Goal: Task Accomplishment & Management: Manage account settings

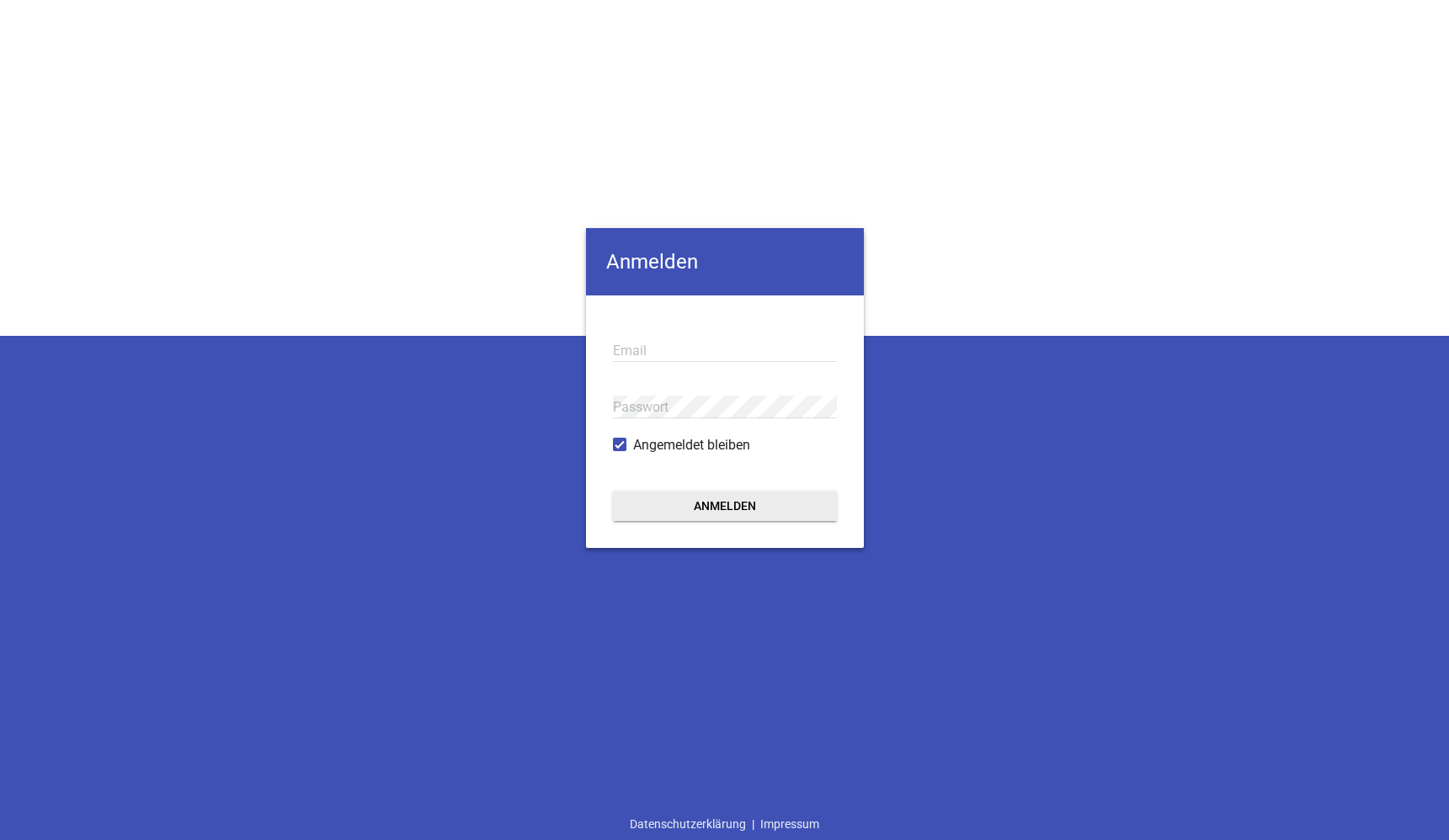
type input "[EMAIL_ADDRESS][DOMAIN_NAME]"
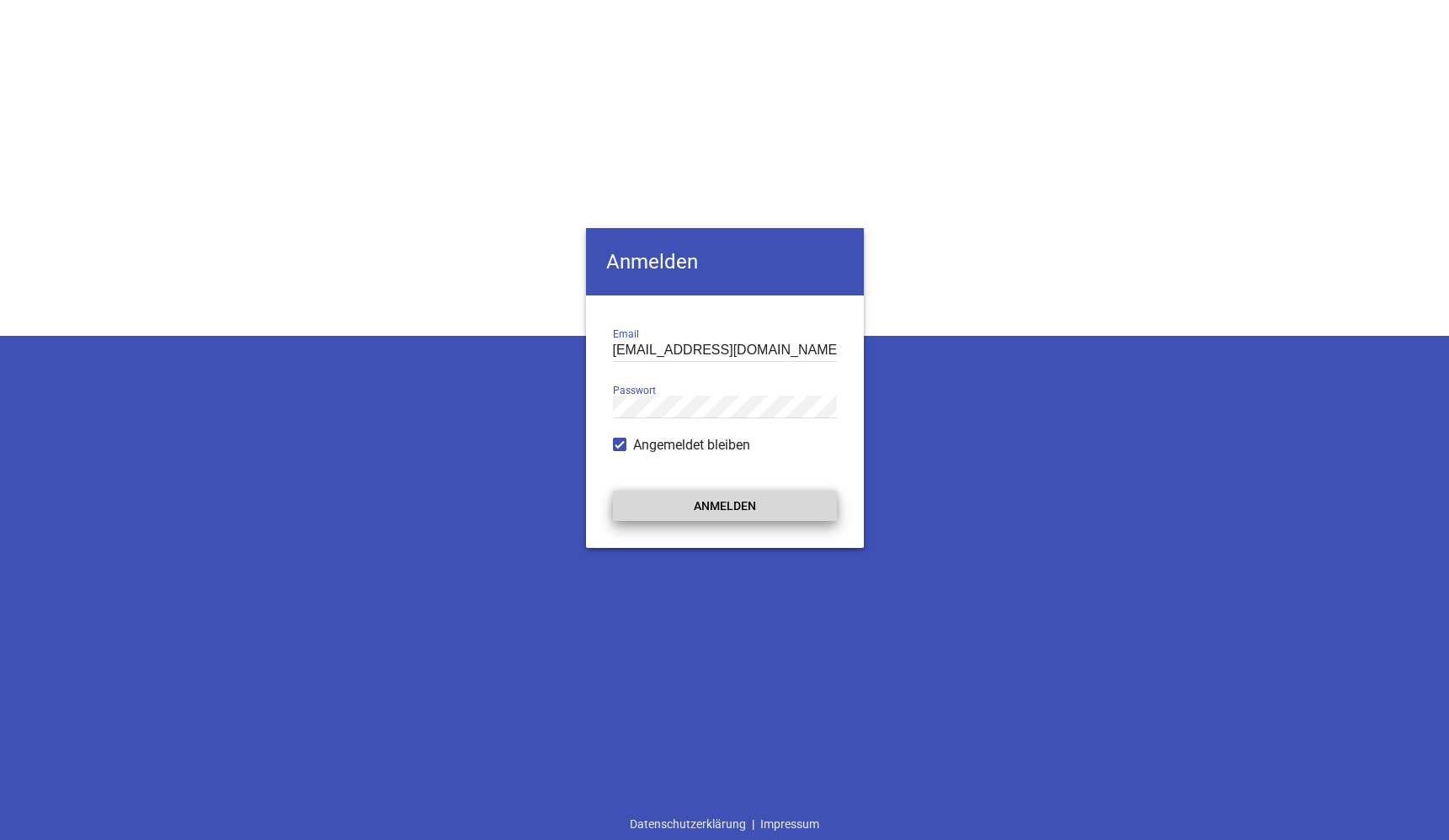
click at [738, 500] on button "Anmelden" at bounding box center [724, 506] width 224 height 30
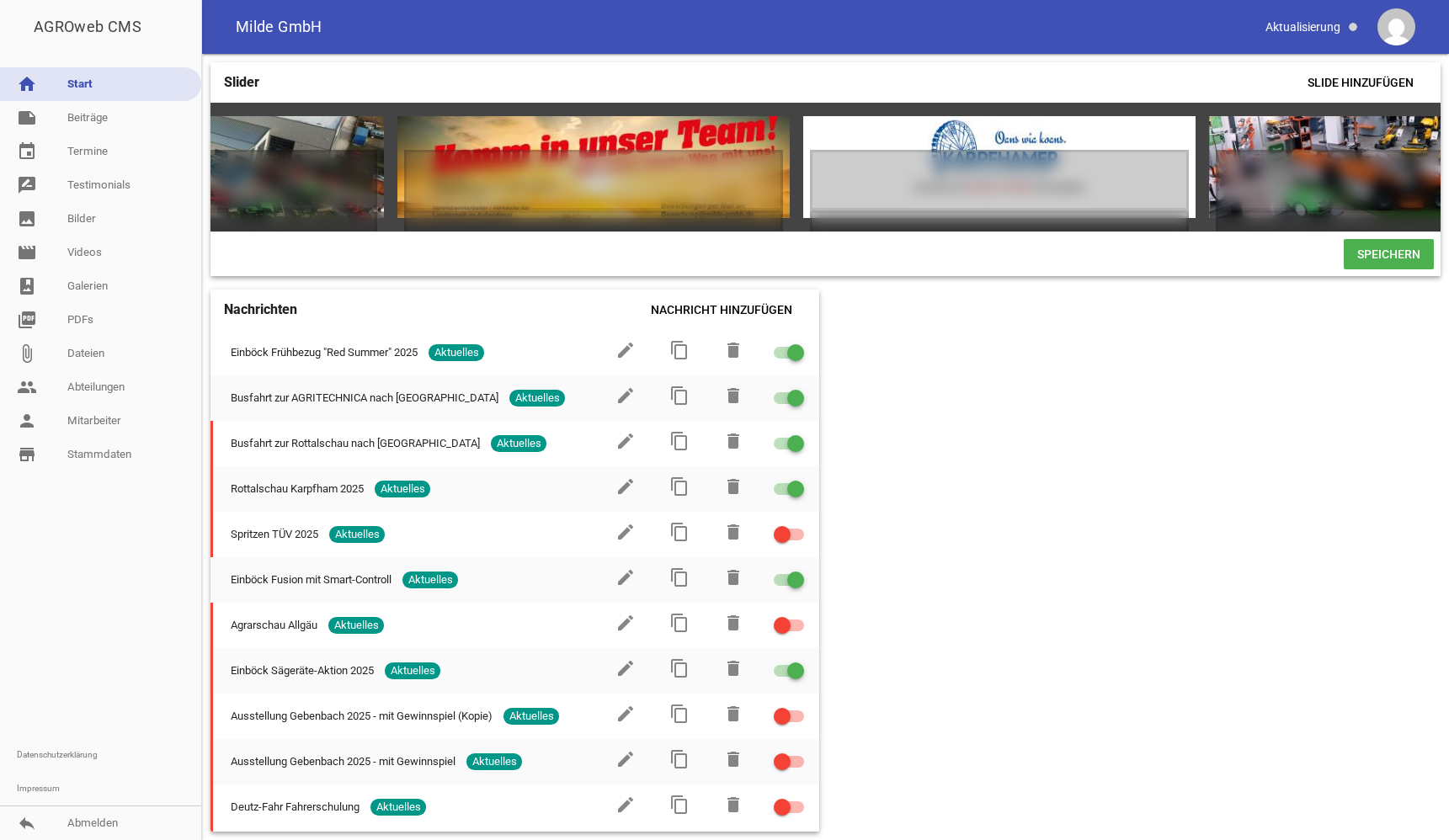
scroll to position [0, 702]
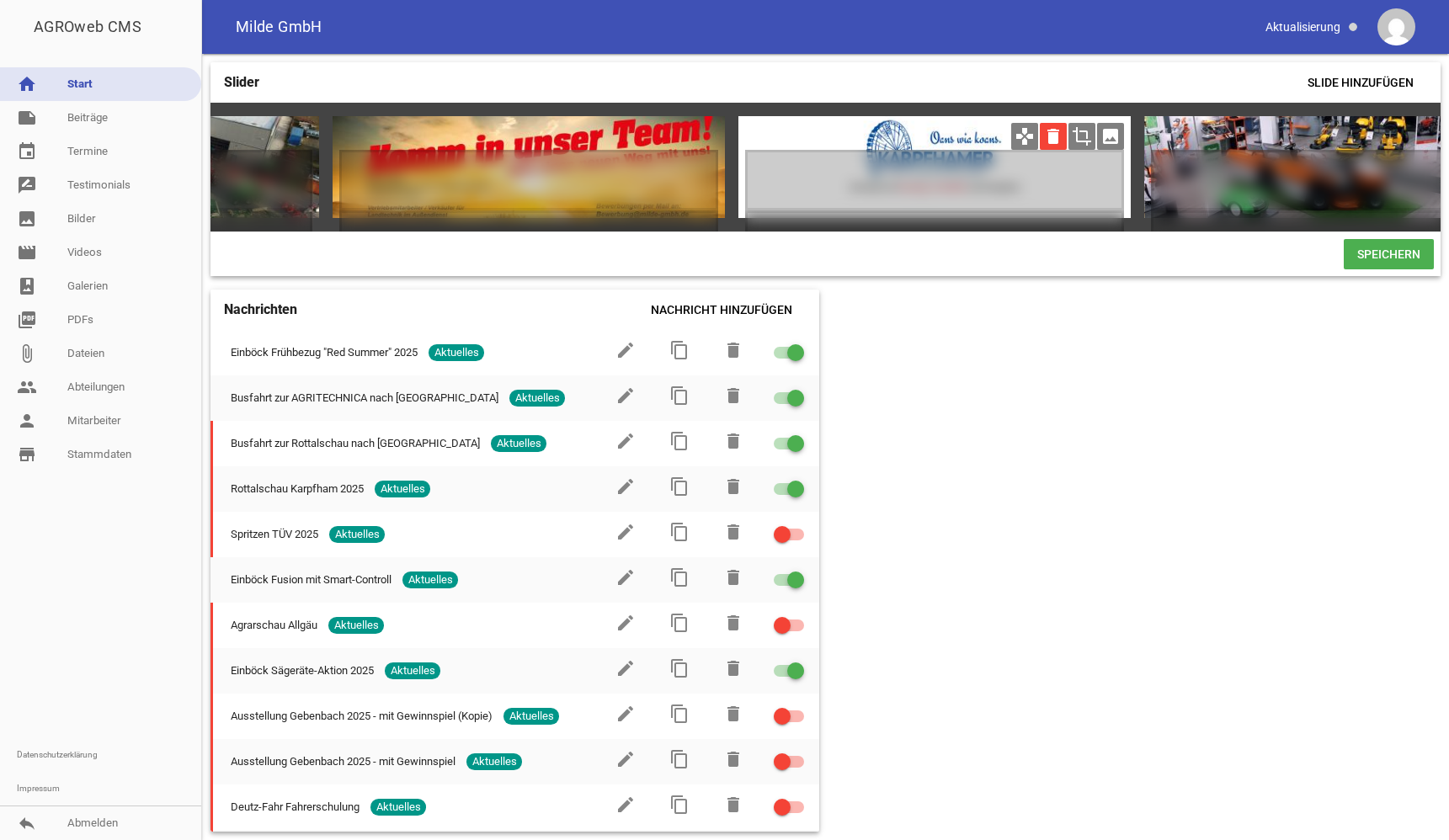
click at [1050, 132] on icon "delete" at bounding box center [1053, 136] width 27 height 27
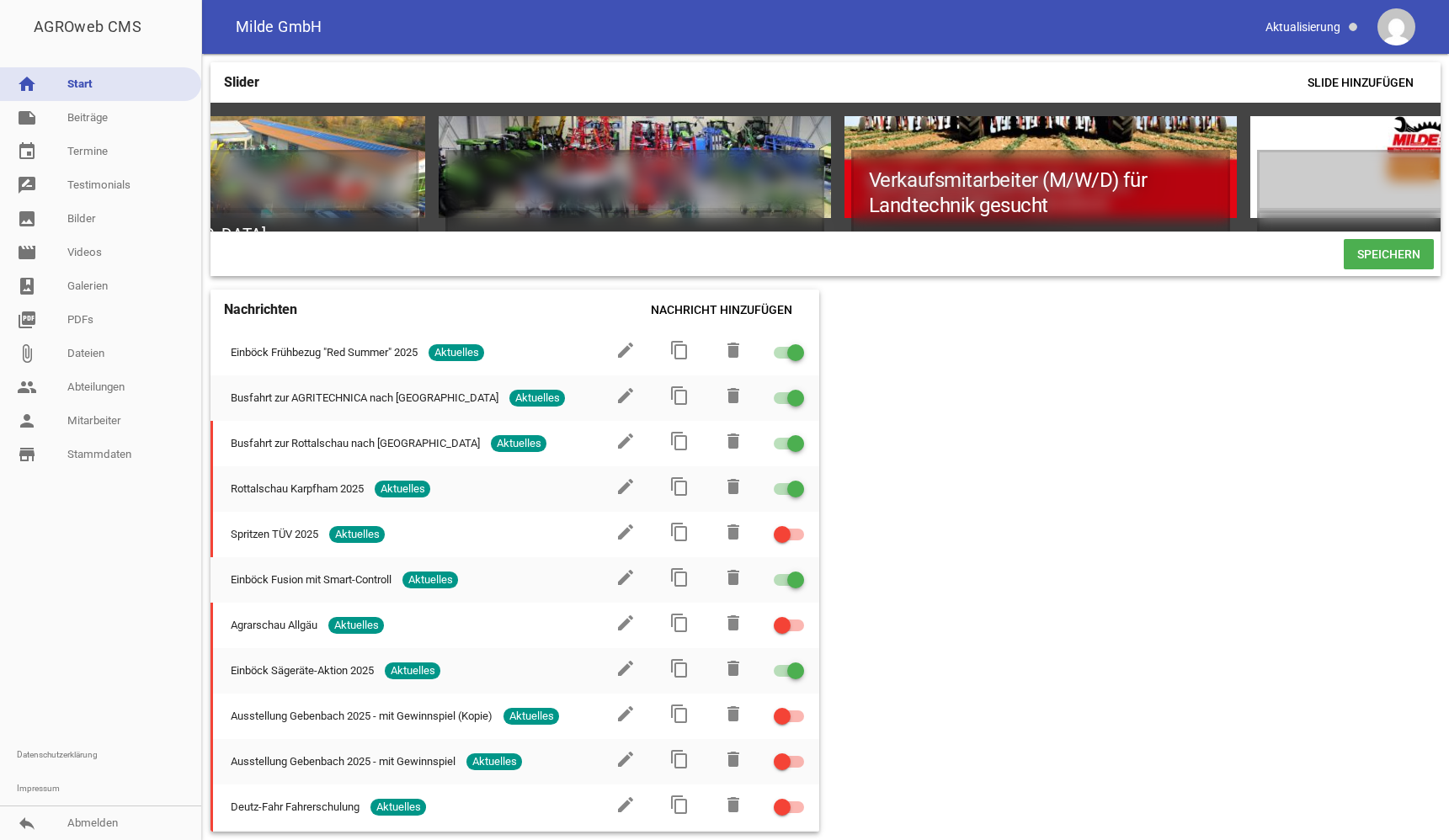
scroll to position [0, 1829]
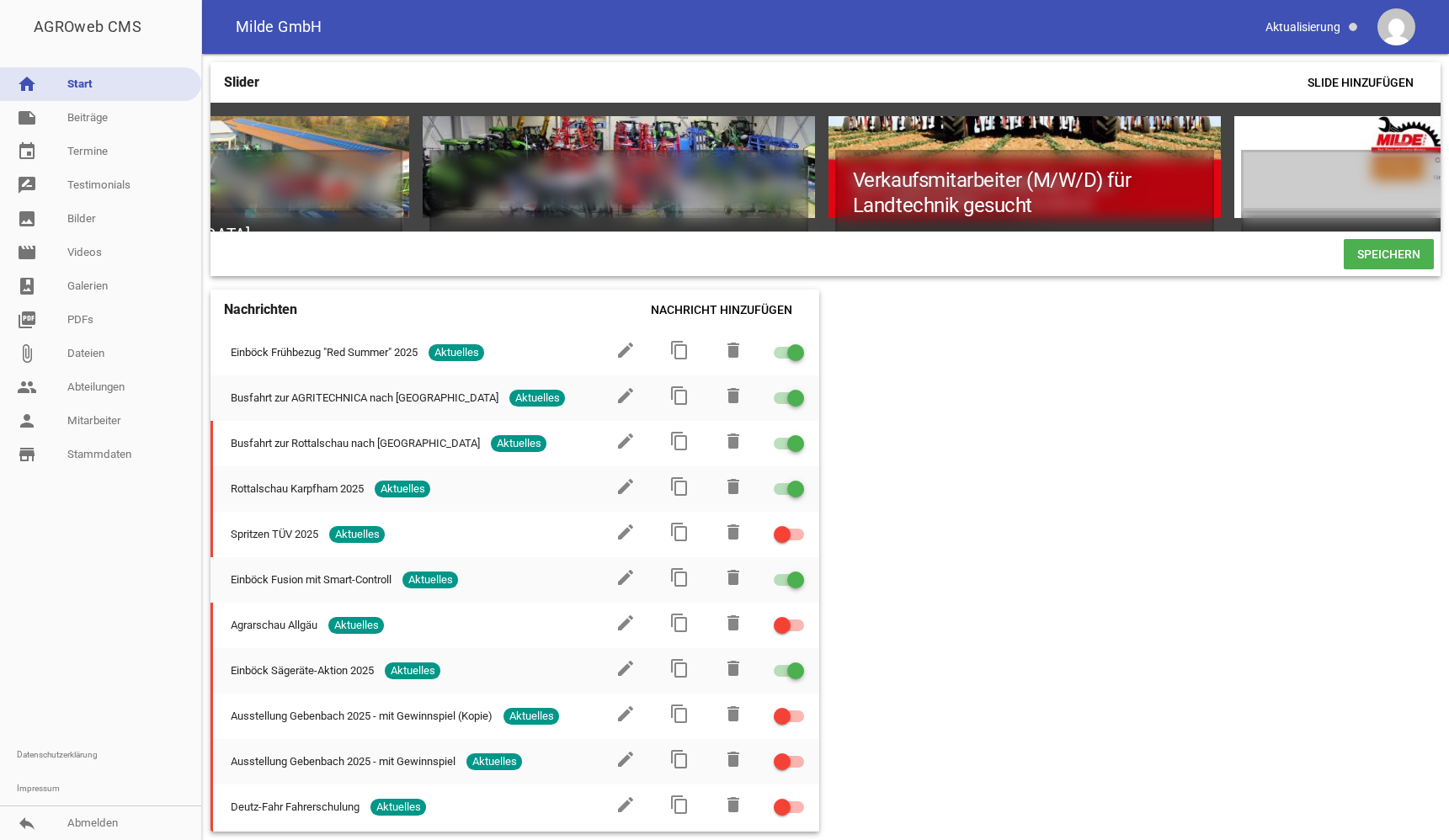
drag, startPoint x: 75, startPoint y: 113, endPoint x: 222, endPoint y: 229, distance: 187.3
click at [75, 113] on link "note Beiträge" at bounding box center [100, 118] width 201 height 34
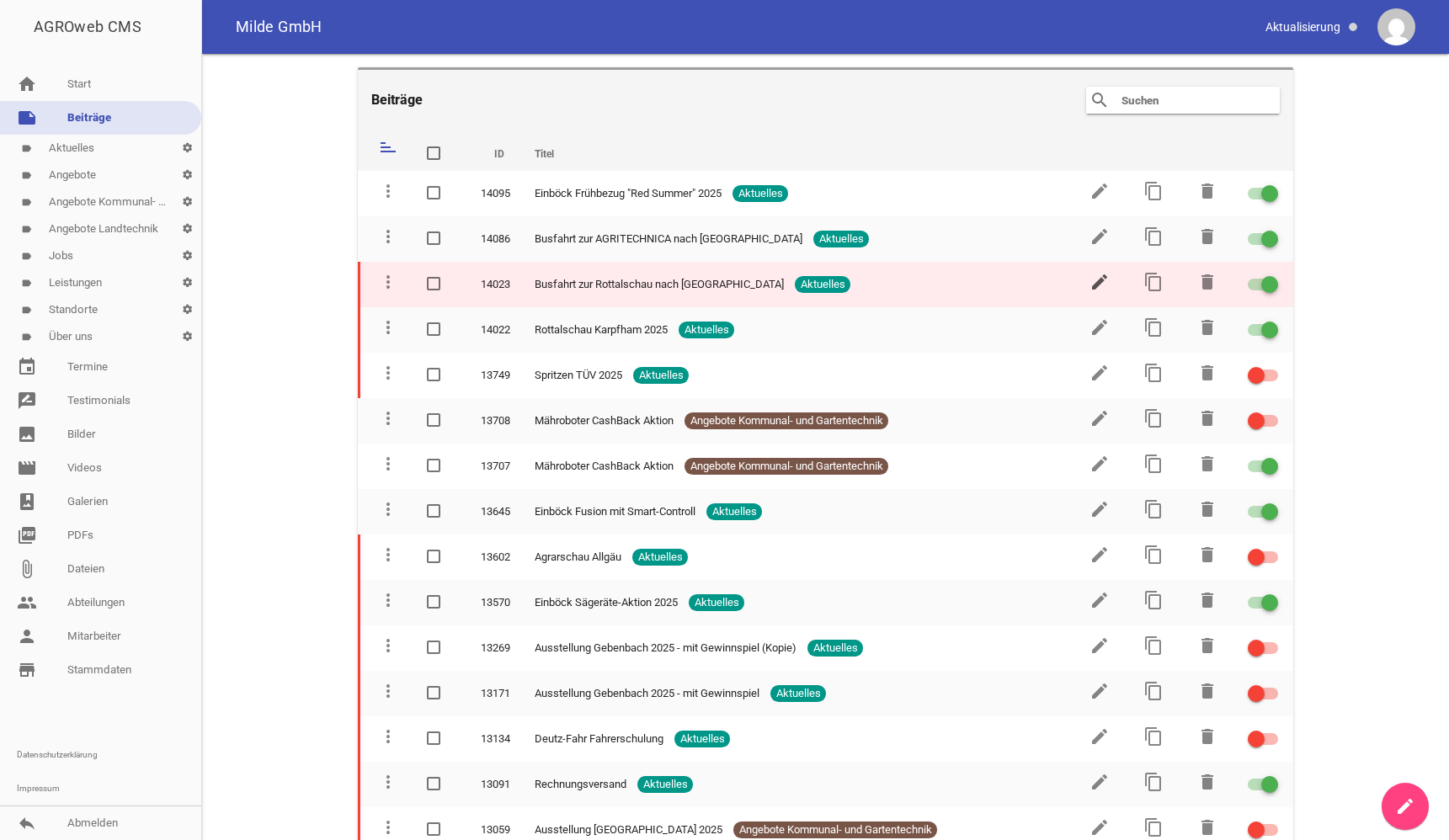
click at [1092, 277] on icon "edit" at bounding box center [1099, 282] width 20 height 20
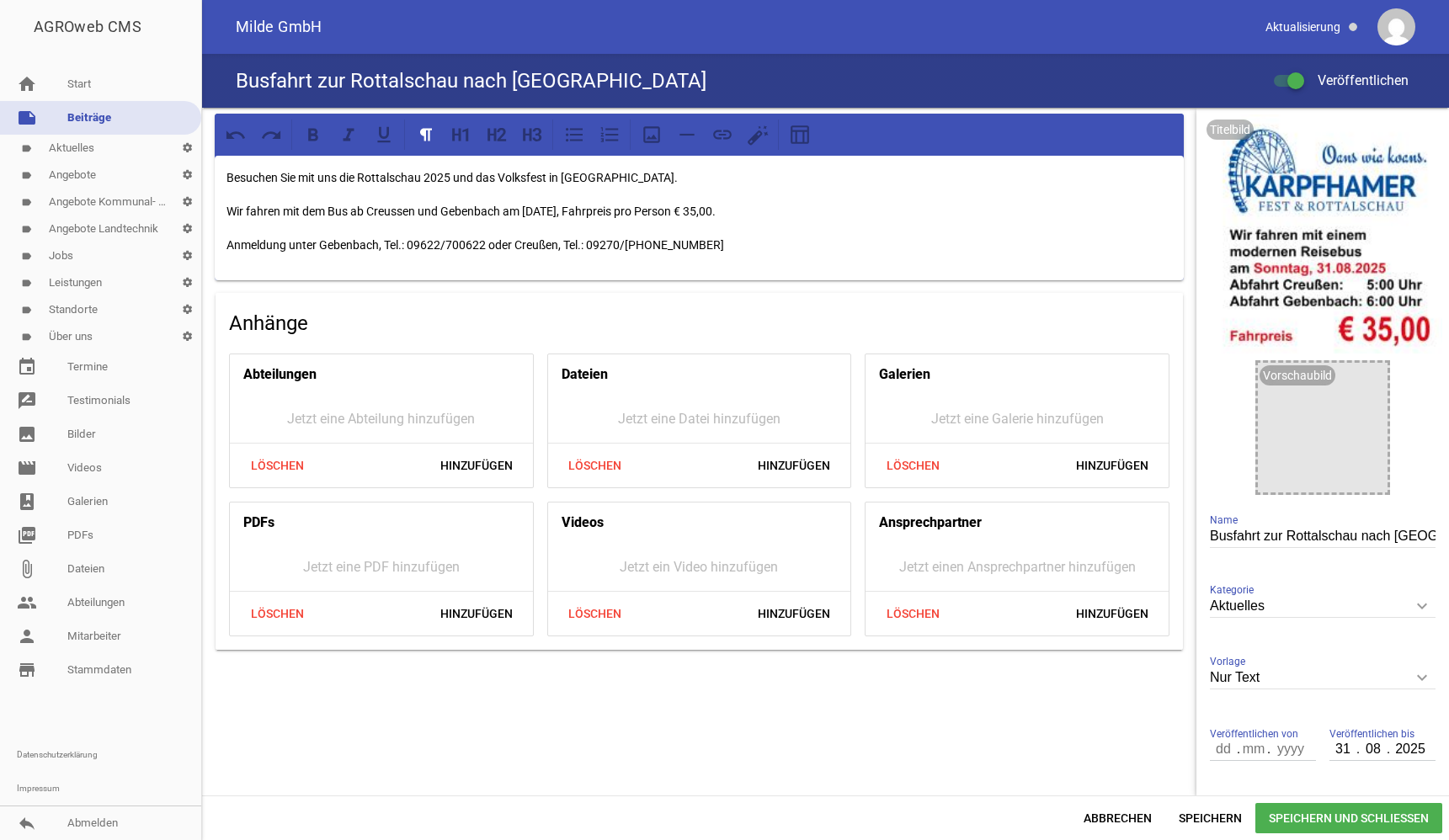
scroll to position [69, 0]
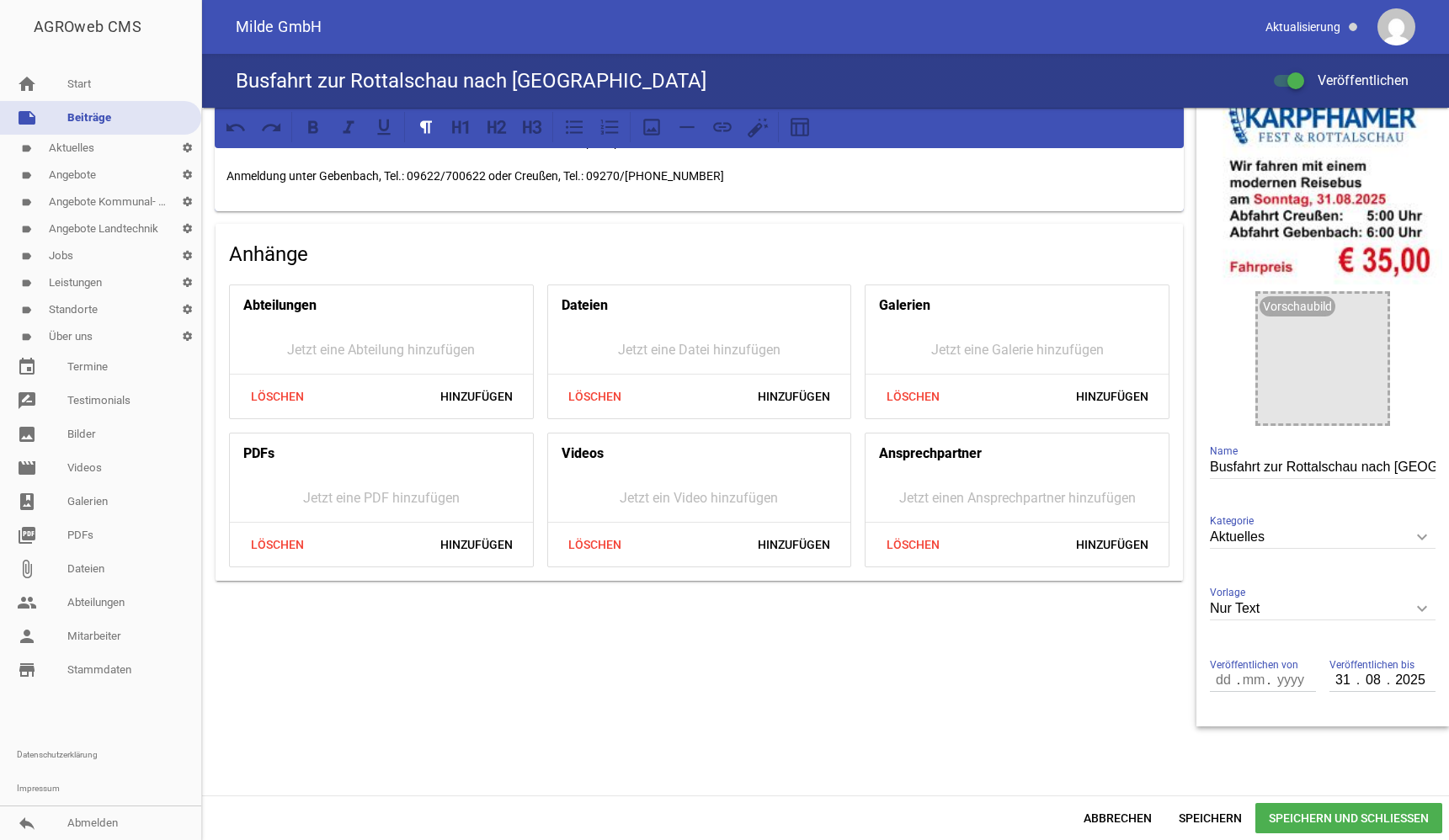
click at [91, 111] on link "note Beiträge" at bounding box center [100, 118] width 201 height 34
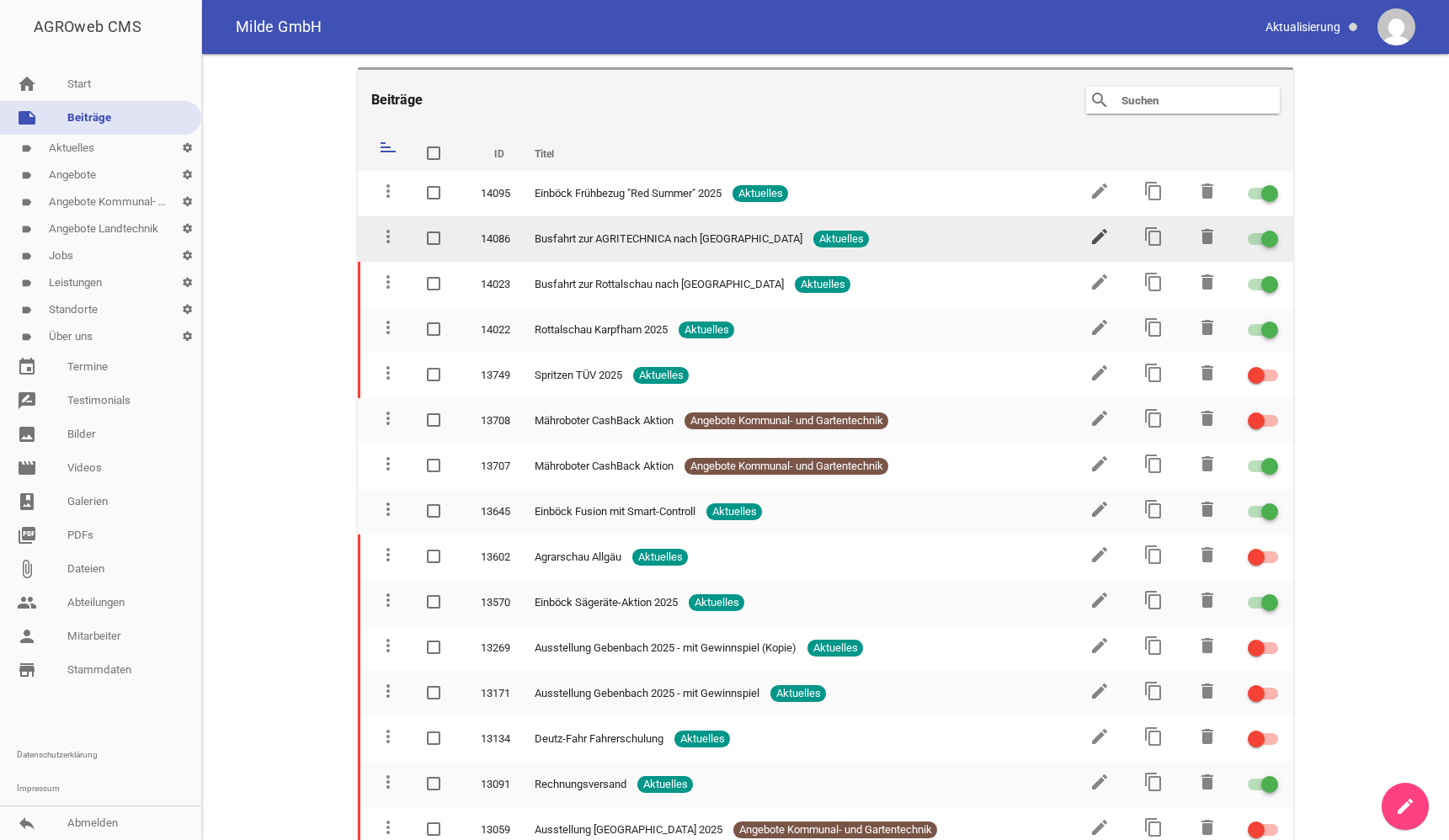
click at [1091, 235] on icon "edit" at bounding box center [1099, 236] width 20 height 20
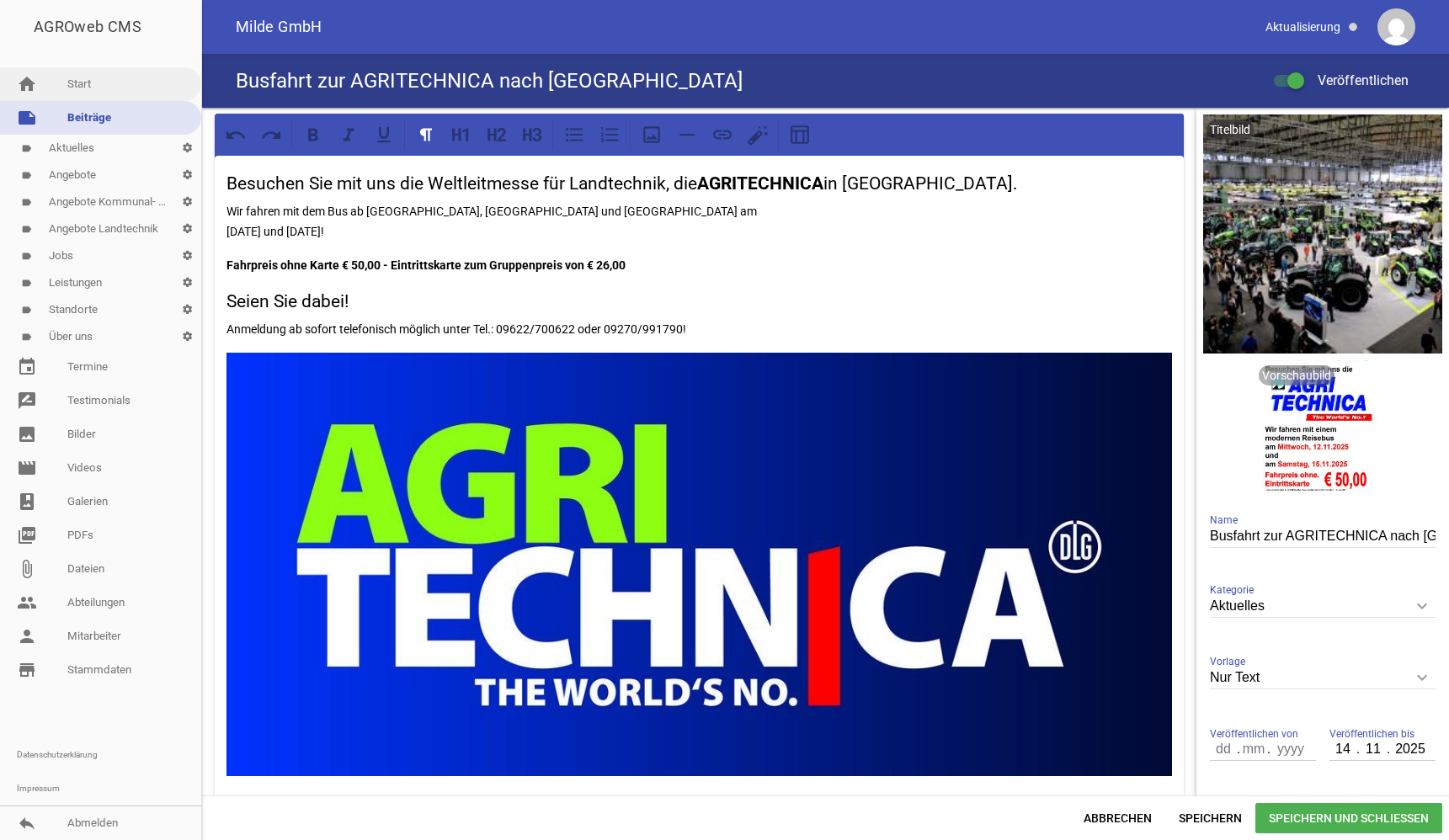
click at [77, 80] on link "home Start" at bounding box center [100, 84] width 201 height 34
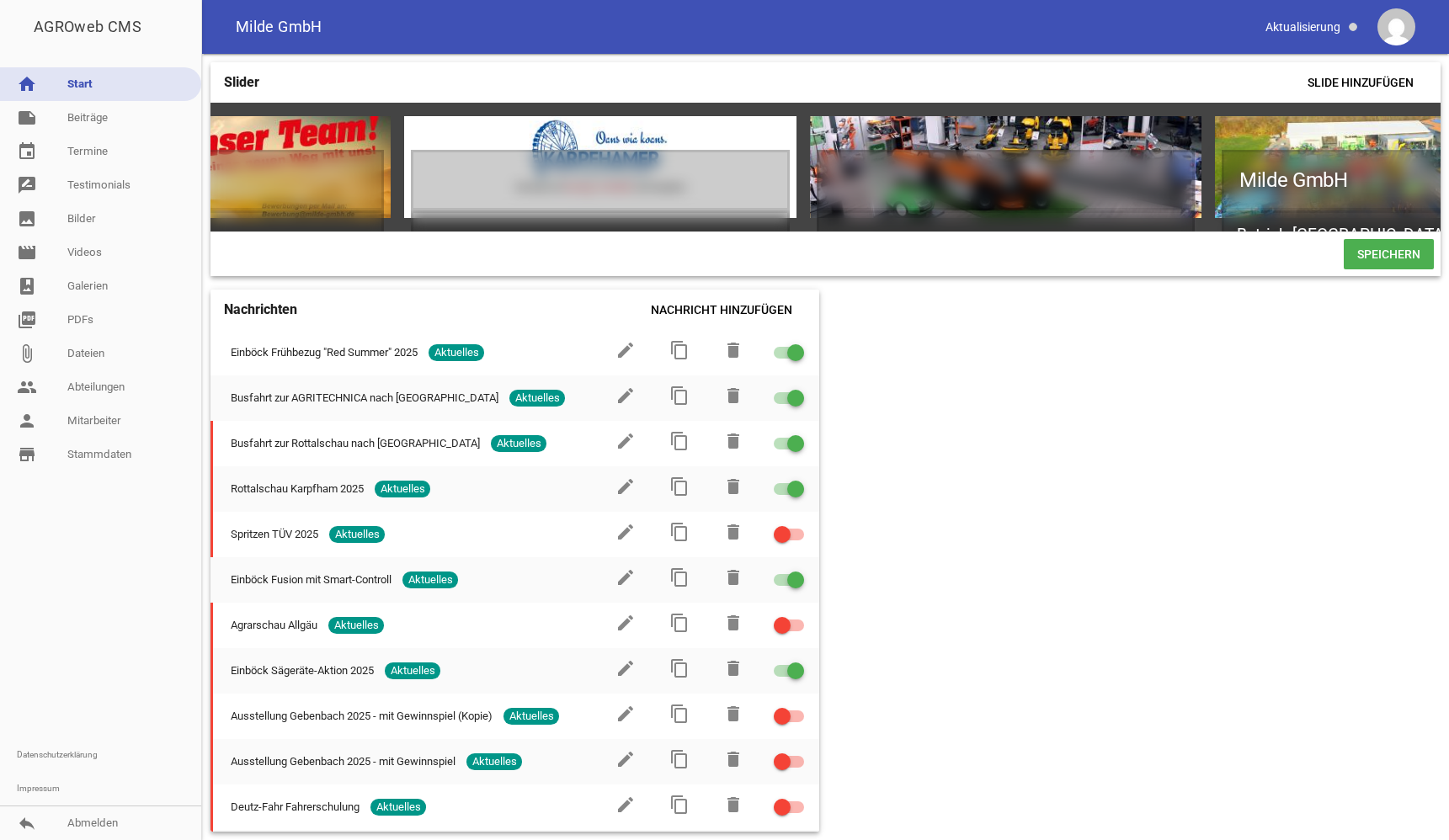
scroll to position [0, 1053]
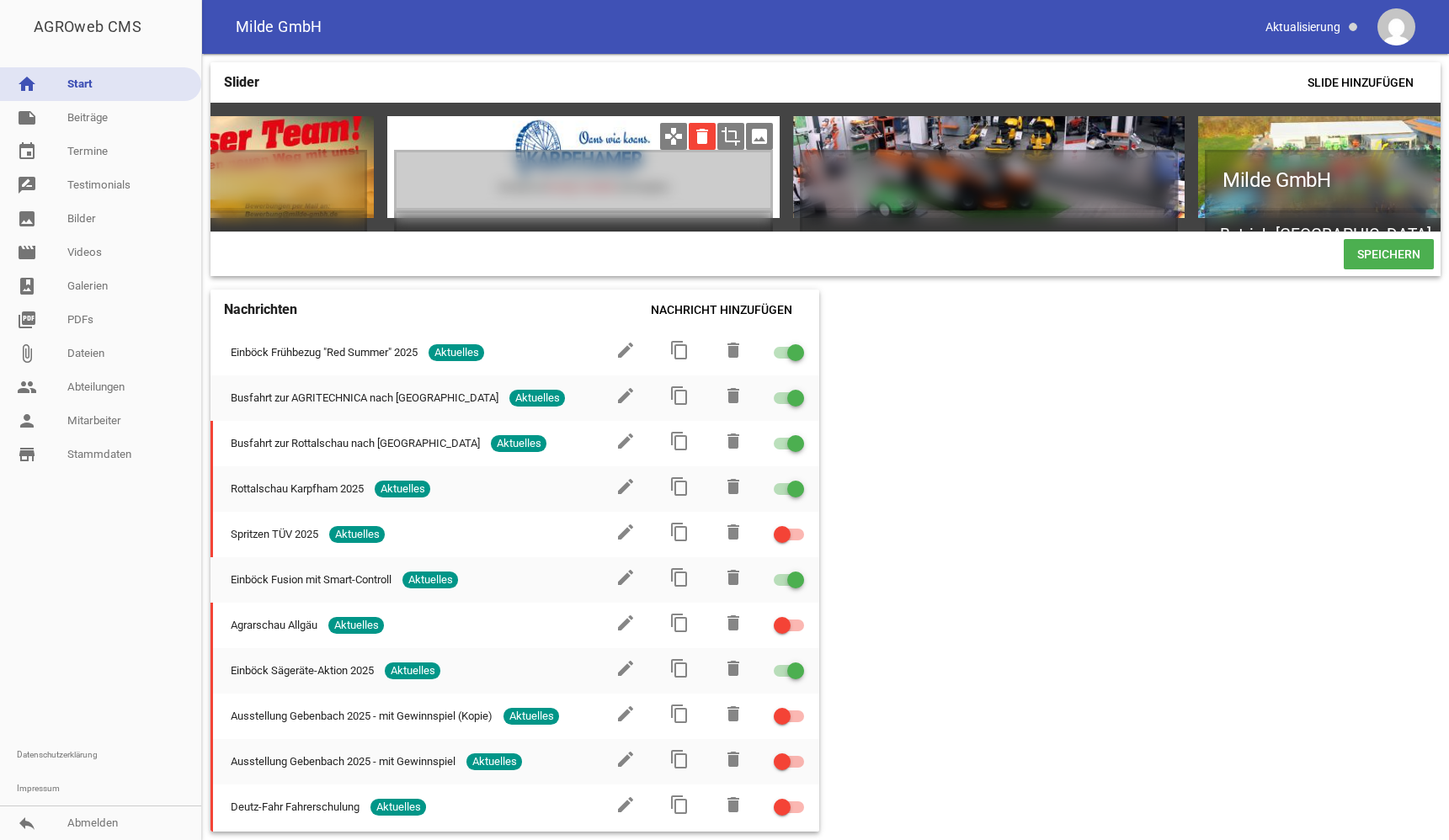
click at [701, 136] on icon "delete" at bounding box center [702, 136] width 27 height 27
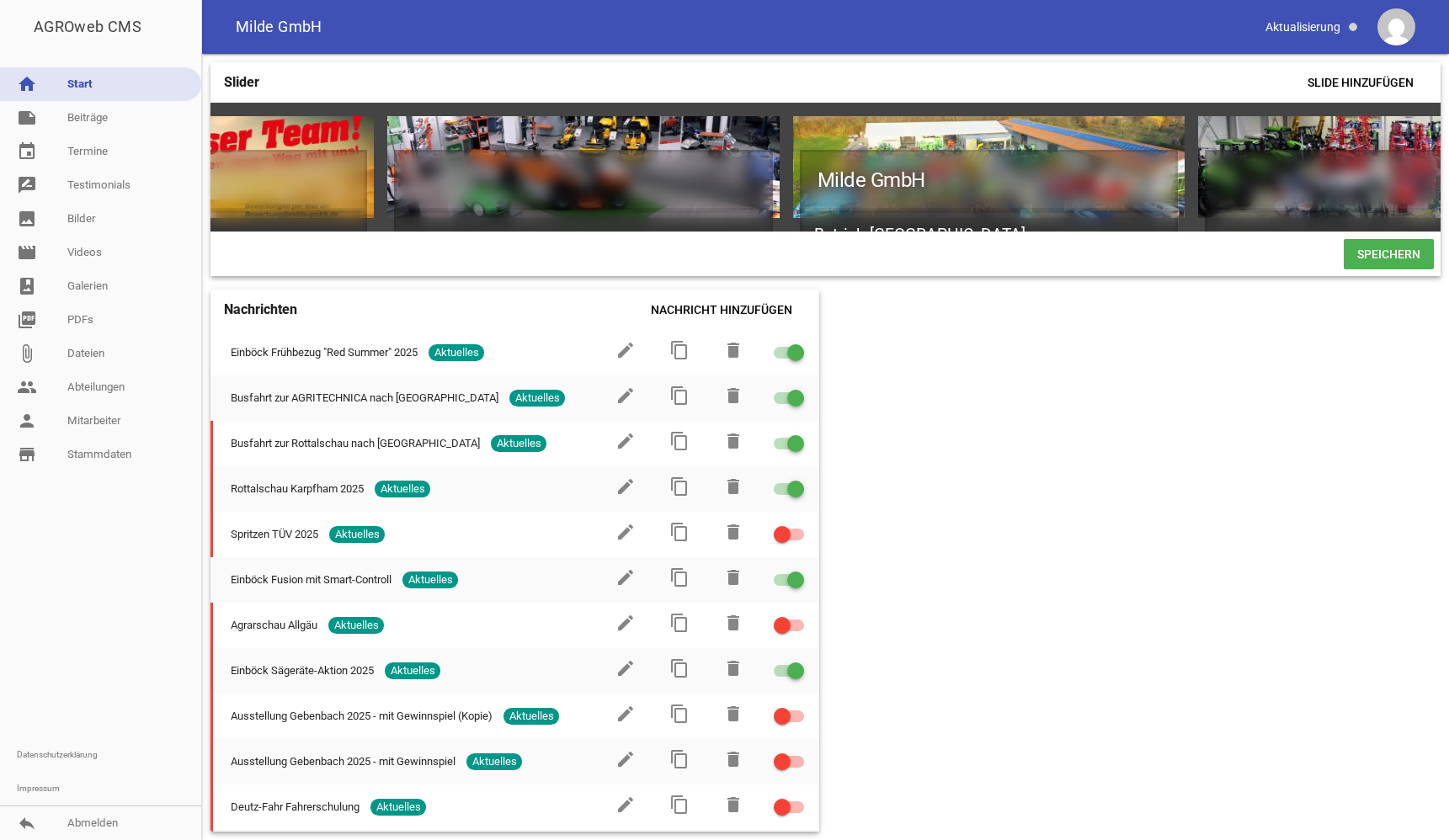
click at [1382, 258] on span "Speichern" at bounding box center [1388, 254] width 90 height 30
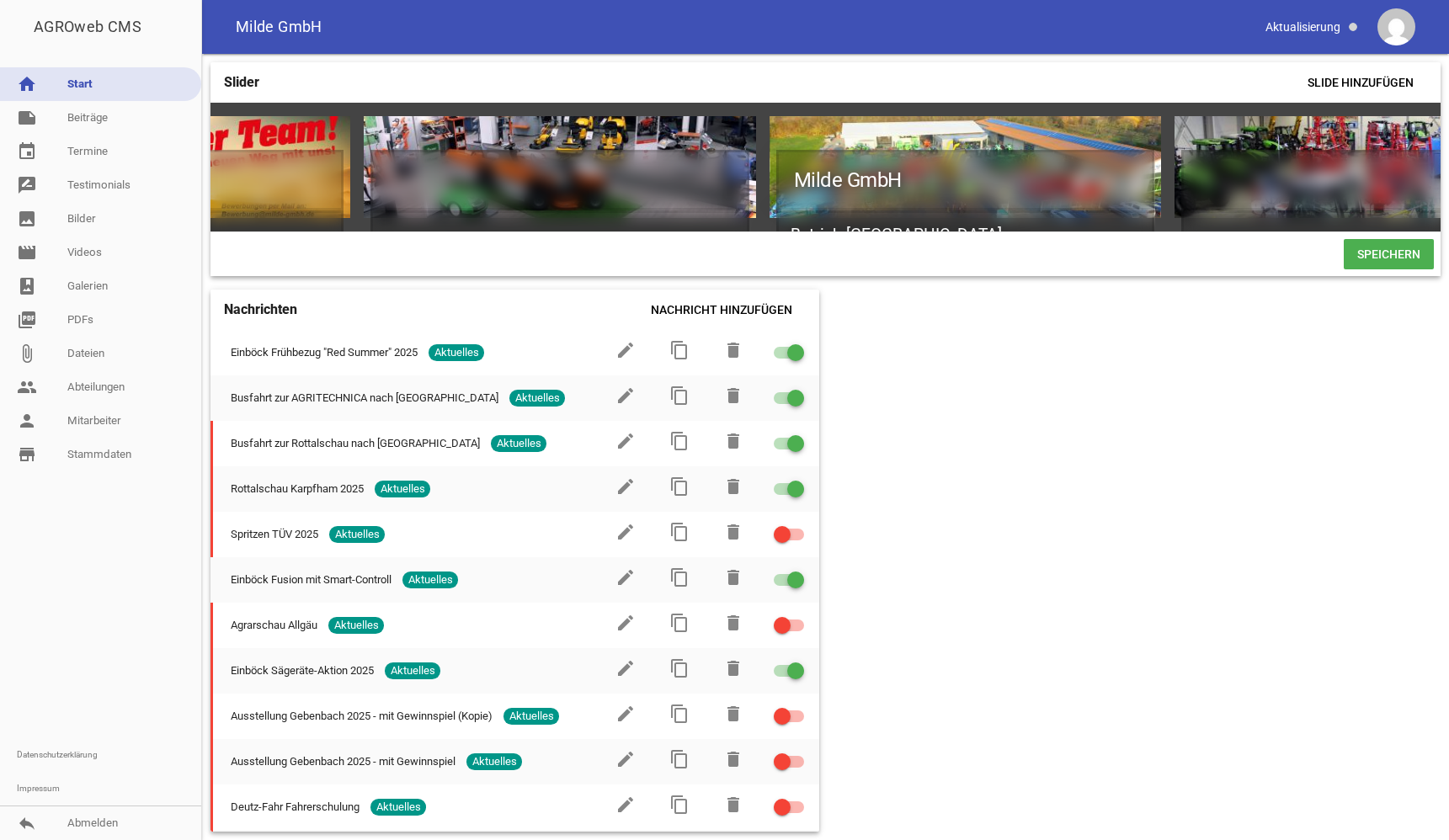
scroll to position [0, 0]
